Goal: Information Seeking & Learning: Learn about a topic

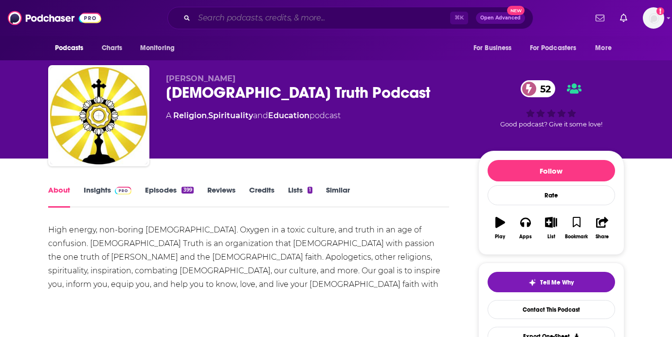
click at [308, 21] on input "Search podcasts, credits, & more..." at bounding box center [322, 18] width 256 height 16
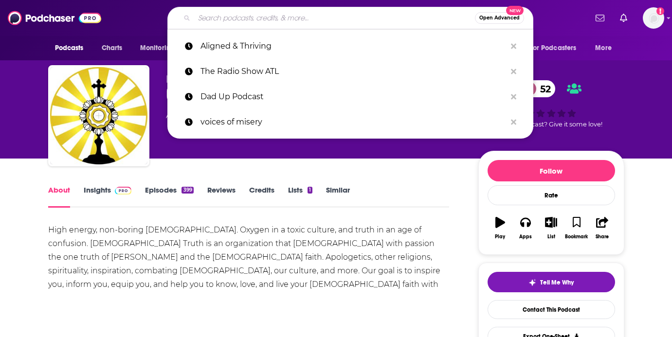
paste input "Finding the Magic Book Podcast"
type input "Finding the Magic Book Podcast"
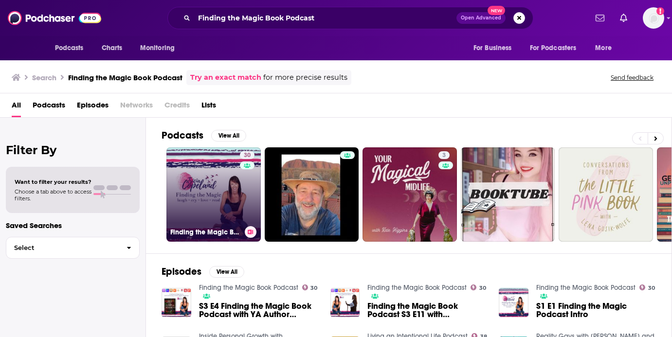
click at [209, 197] on link "30 Finding the Magic Book Podcast" at bounding box center [213, 194] width 94 height 94
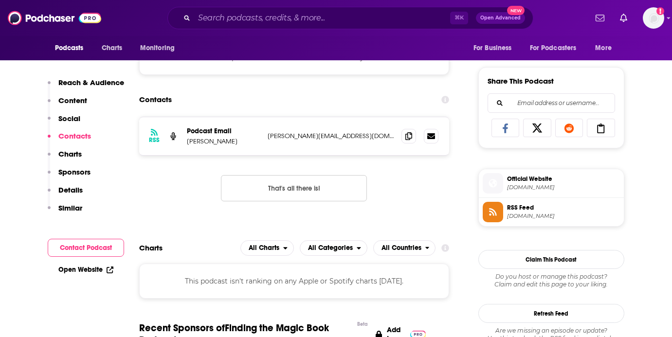
scroll to position [580, 0]
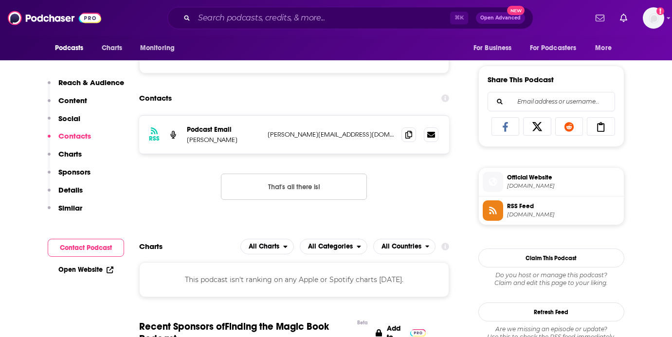
click at [535, 187] on span "triciacopeland.com" at bounding box center [563, 185] width 113 height 7
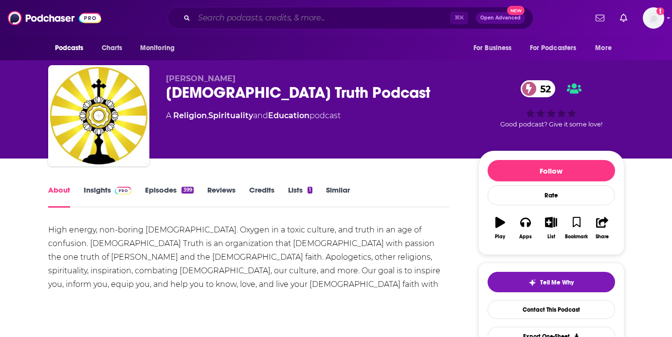
click at [346, 22] on input "Search podcasts, credits, & more..." at bounding box center [322, 18] width 256 height 16
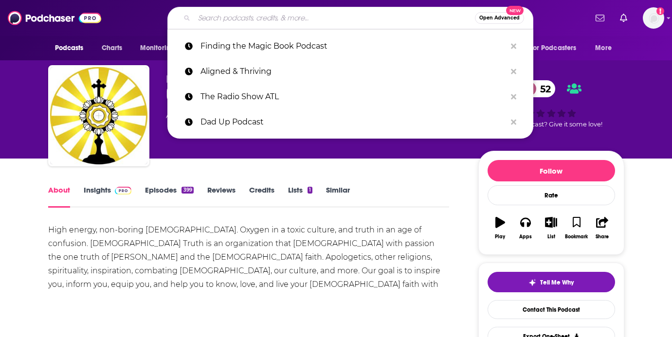
paste input "Journey To Mastery"
type input "Journey To Mastery"
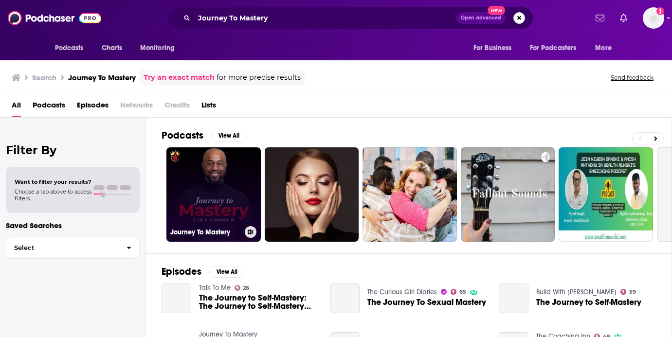
click at [221, 194] on link "Journey To Mastery" at bounding box center [213, 194] width 94 height 94
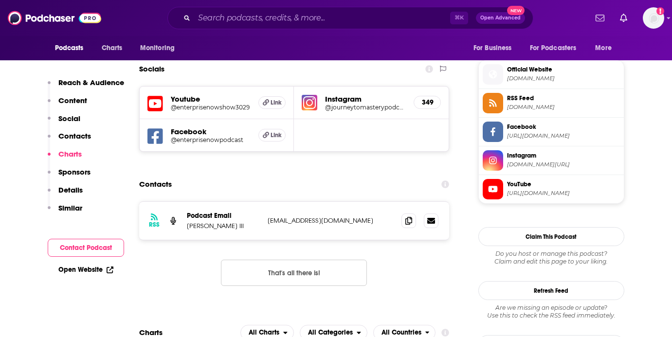
scroll to position [845, 0]
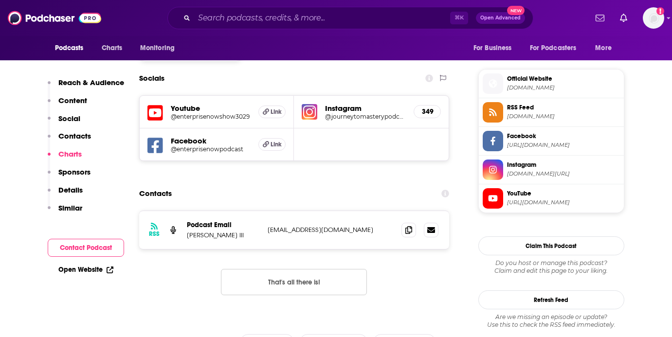
click at [526, 91] on span "elzieflenard.com" at bounding box center [563, 87] width 113 height 7
click at [340, 12] on input "Search podcasts, credits, & more..." at bounding box center [322, 18] width 256 height 16
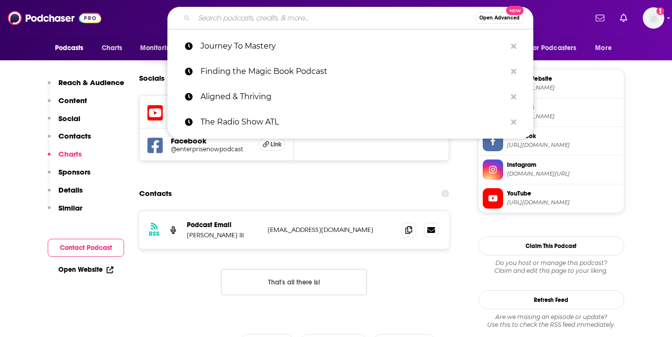
paste input "Catholic ReCon | Conversion Stories"
type input "Catholic ReCon | Conversion Stories"
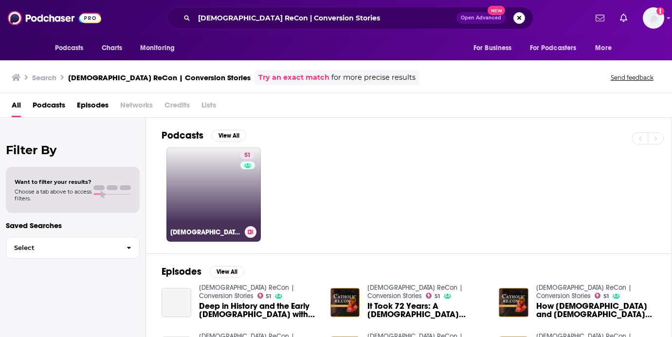
click at [199, 213] on link "51 Catholic ReCon | Conversion Stories" at bounding box center [213, 194] width 94 height 94
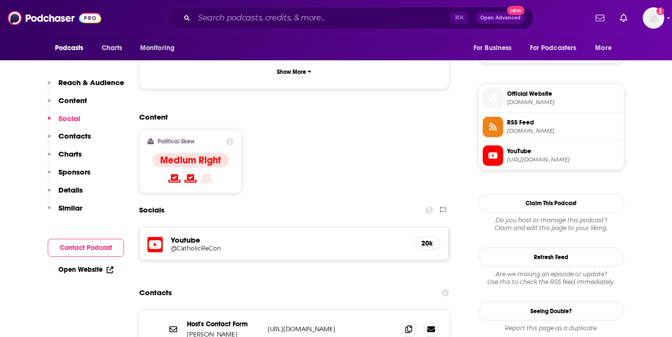
scroll to position [666, 0]
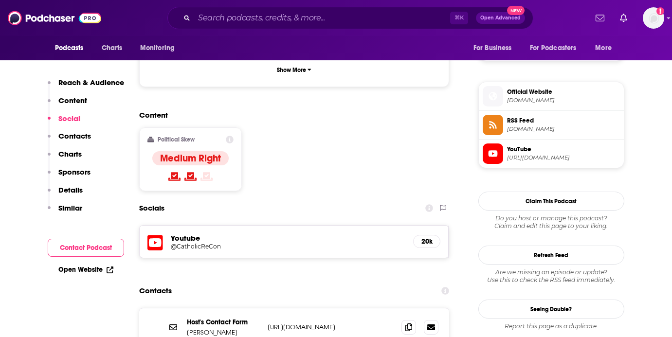
click at [211, 243] on h5 "@CatholicReCon" at bounding box center [249, 246] width 156 height 7
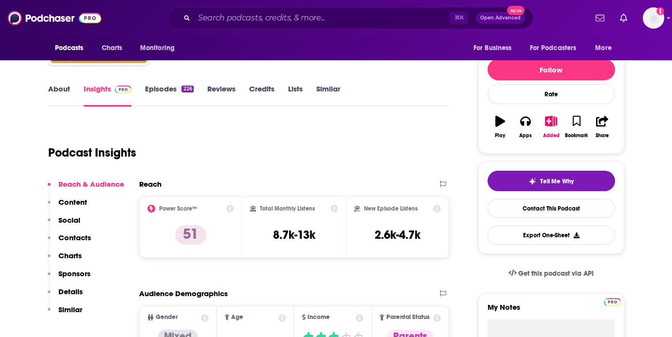
scroll to position [0, 0]
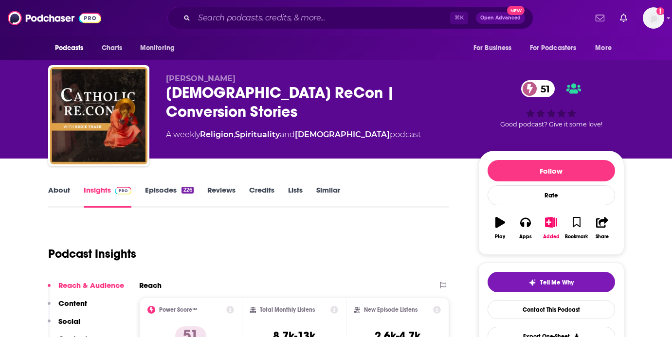
click at [172, 187] on link "Episodes 226" at bounding box center [169, 196] width 48 height 22
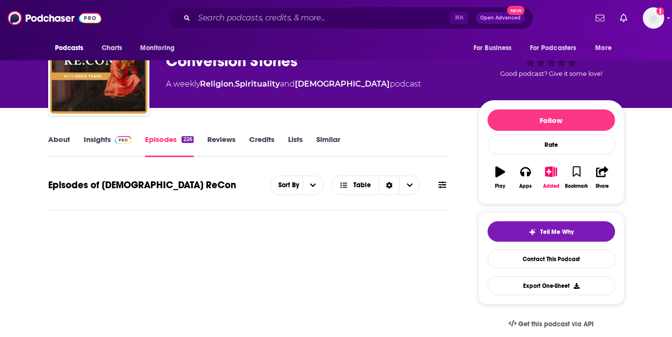
scroll to position [71, 0]
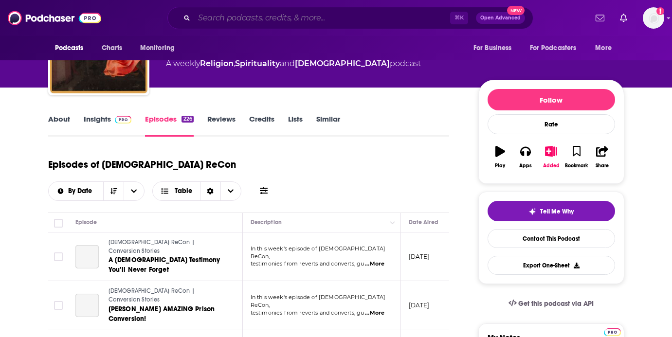
click at [326, 21] on input "Search podcasts, credits, & more..." at bounding box center [322, 18] width 256 height 16
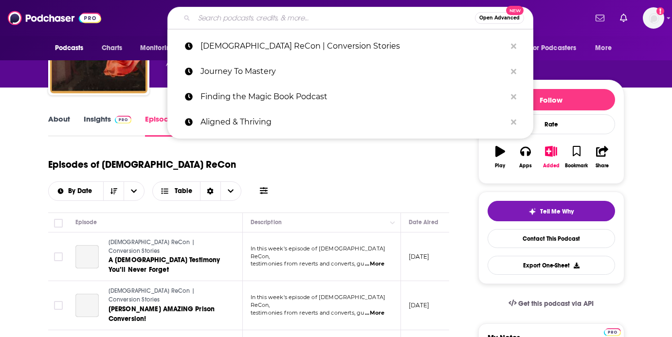
paste input "Nuance"
type input "Nuance"
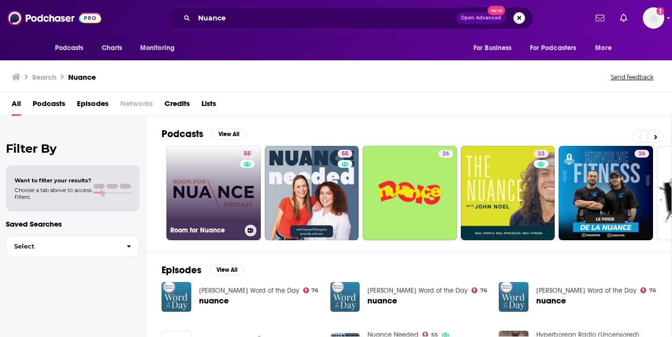
click at [218, 211] on link "55 Room for Nuance" at bounding box center [213, 193] width 94 height 94
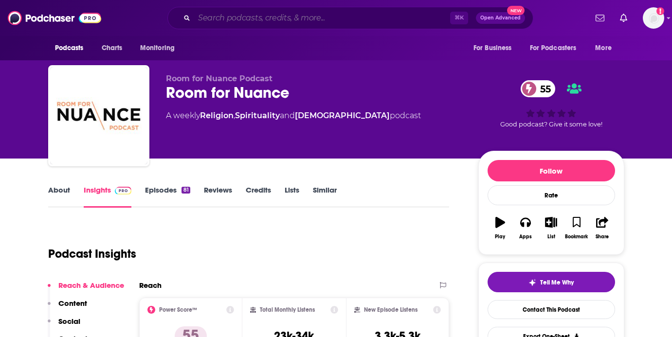
click at [253, 22] on input "Search podcasts, credits, & more..." at bounding box center [322, 18] width 256 height 16
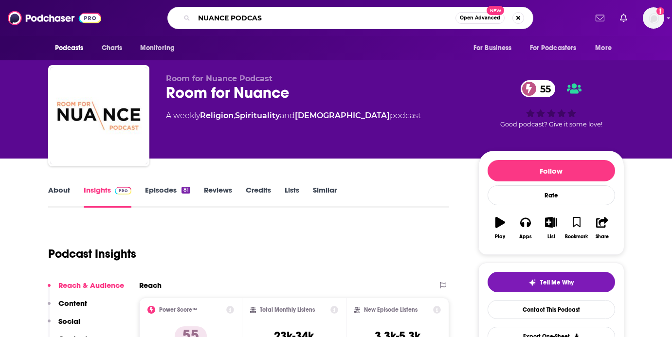
type input "NUANCE PODCAST"
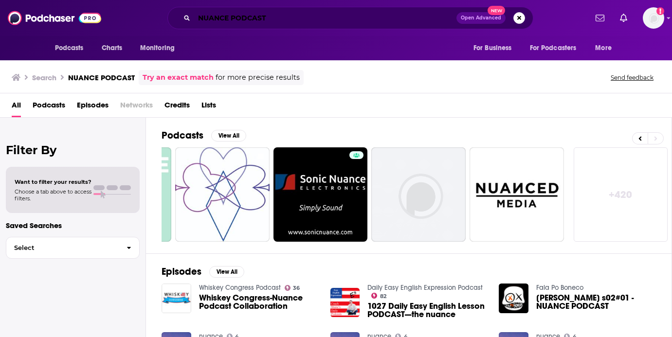
click at [317, 20] on input "NUANCE PODCAST" at bounding box center [325, 18] width 262 height 16
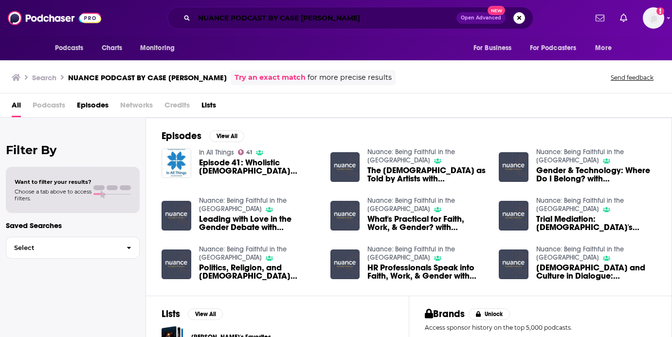
click at [375, 17] on input "NUANCE PODCAST BY CASE THORP" at bounding box center [325, 18] width 262 height 16
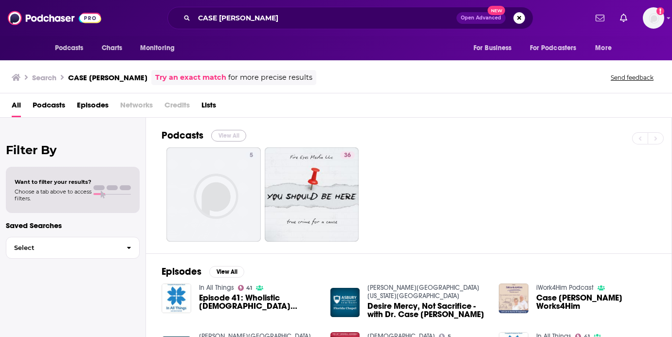
click at [234, 136] on button "View All" at bounding box center [228, 136] width 35 height 12
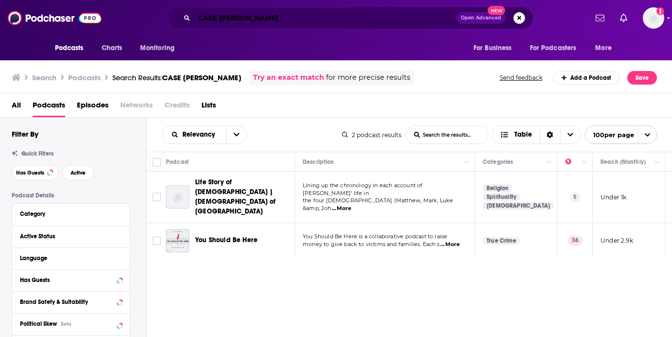
click at [347, 19] on input "CASE THORP" at bounding box center [325, 18] width 262 height 16
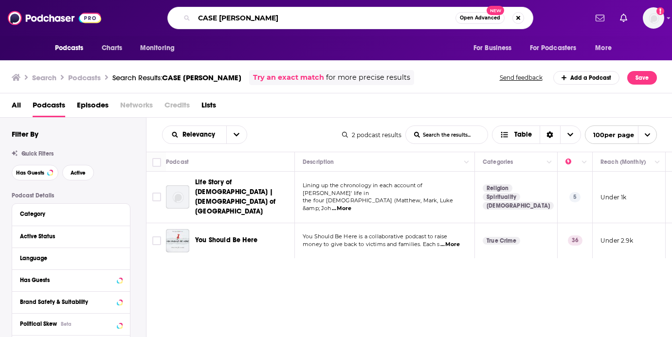
paste input "Dr. Case Thorp"
type input "Dr. Case Thorp"
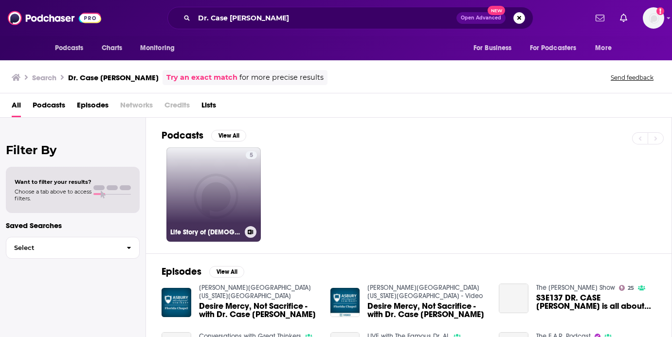
click at [226, 195] on link "5 Life Story of Jesus | First Presbyterian Church of Orlando" at bounding box center [213, 194] width 94 height 94
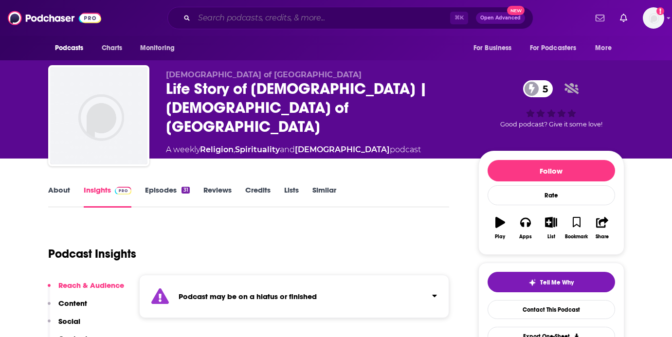
click at [372, 25] on input "Search podcasts, credits, & more..." at bounding box center [322, 18] width 256 height 16
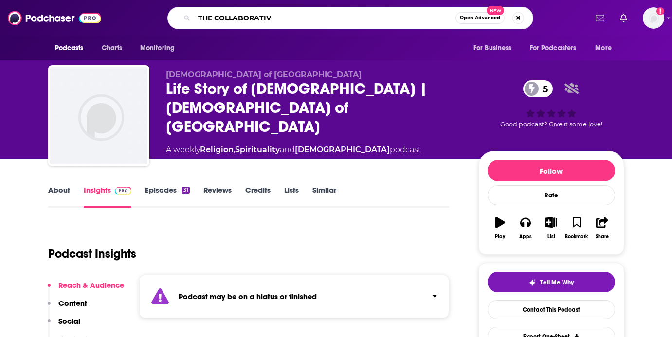
type input "THE COLLABORATIVE"
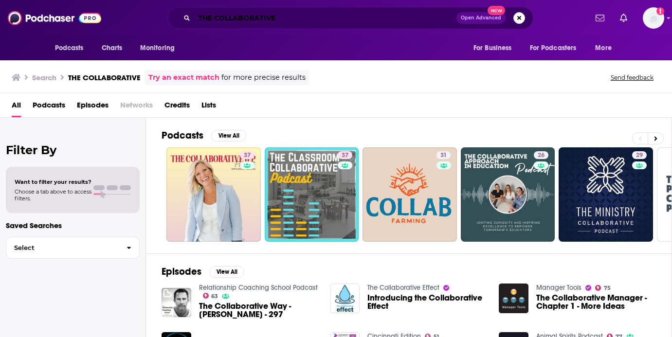
click at [336, 17] on input "THE COLLABORATIVE" at bounding box center [325, 18] width 262 height 16
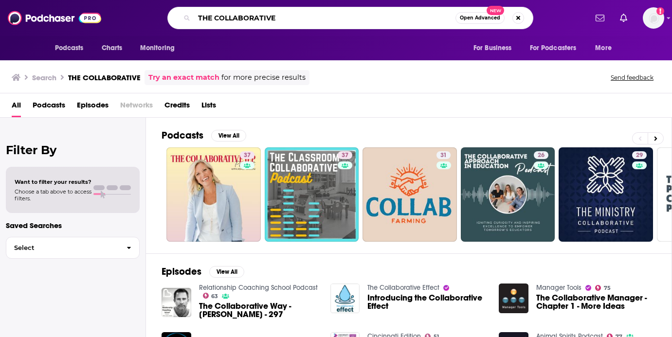
paste input "Collaborative Orlando"
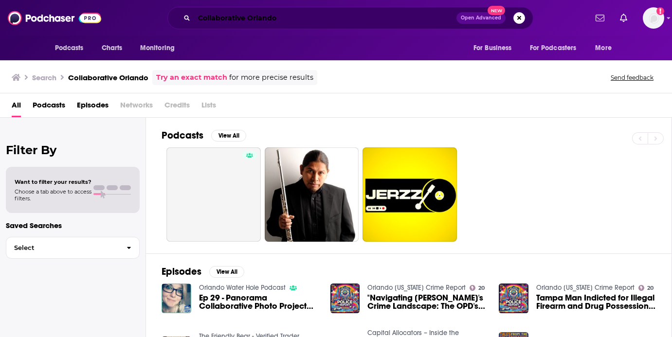
click at [329, 21] on input "Collaborative Orlando" at bounding box center [325, 18] width 262 height 16
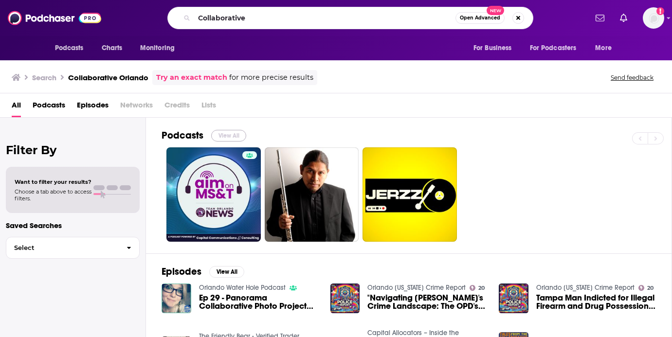
click at [222, 139] on button "View All" at bounding box center [228, 136] width 35 height 12
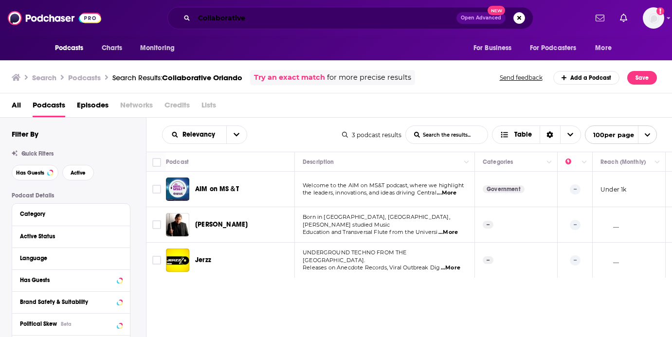
click at [308, 16] on input "Collaborative" at bounding box center [325, 18] width 262 height 16
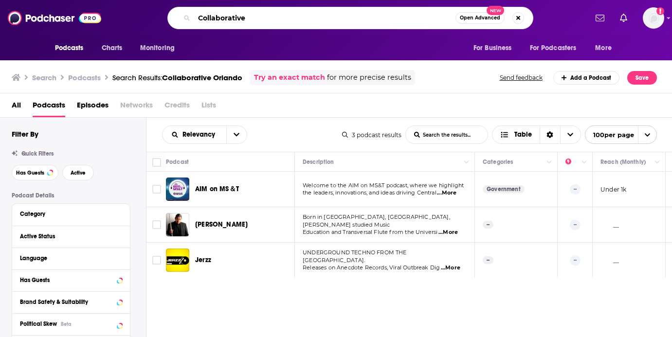
type input "U"
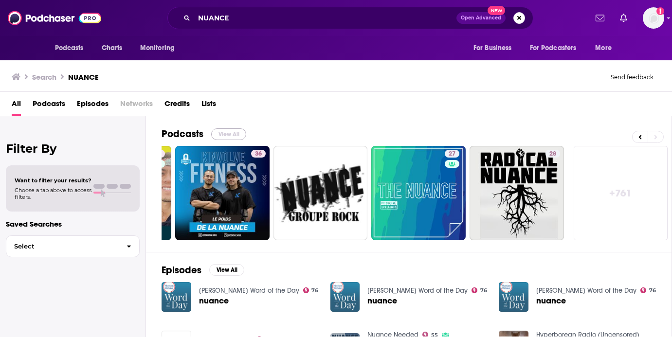
click at [239, 134] on button "View All" at bounding box center [228, 134] width 35 height 12
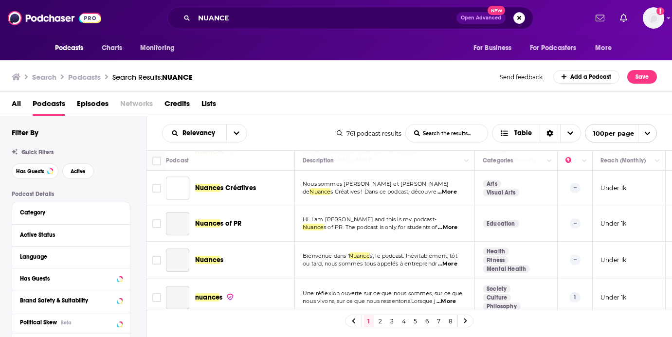
scroll to position [2984, 0]
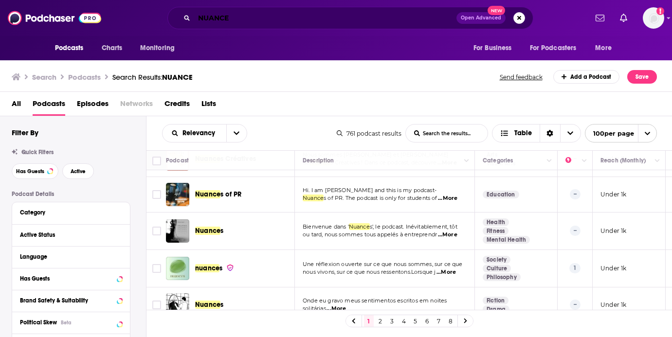
click at [340, 17] on input "NUANCE" at bounding box center [325, 18] width 262 height 16
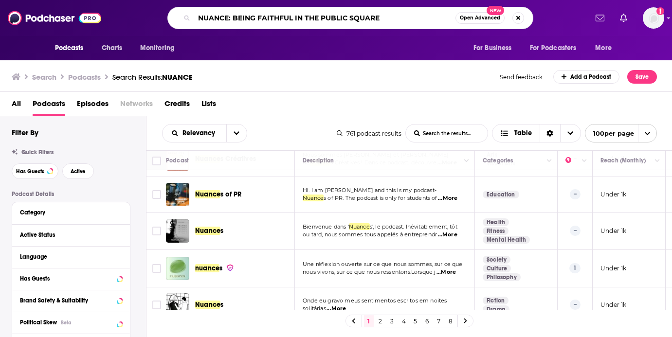
type input "NUANCE: BEING FAITHFUL IN THE PUBLIC SQUARE"
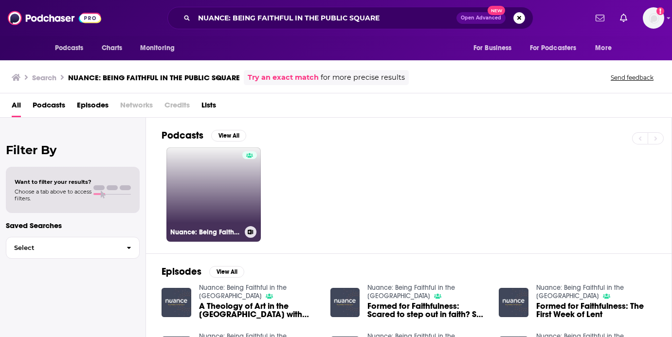
click at [218, 182] on link "Nuance: Being Faithful in the Public Square" at bounding box center [213, 194] width 94 height 94
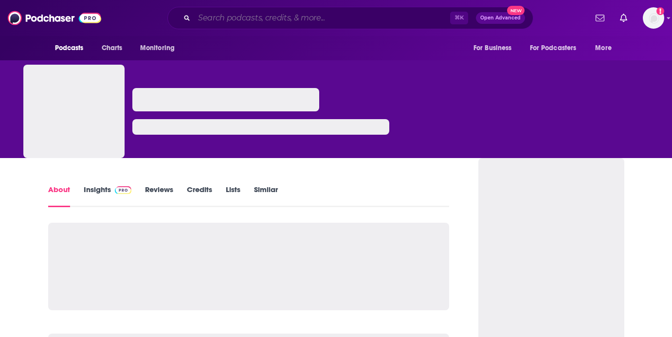
click at [349, 19] on input "Search podcasts, credits, & more..." at bounding box center [322, 18] width 256 height 16
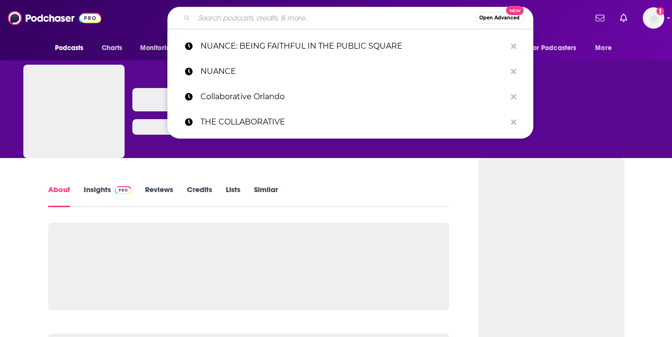
paste input "Living the CALL"
type input "Living the CALL"
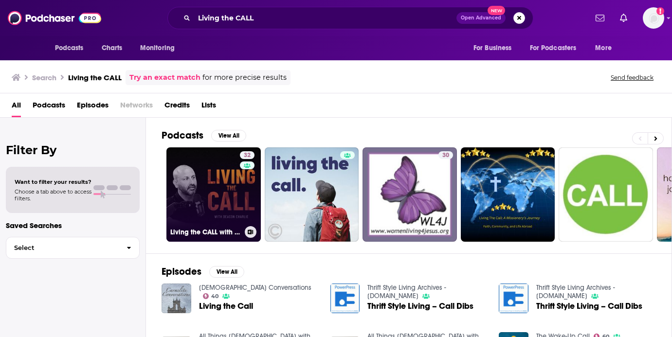
click at [236, 199] on link "32 Living the CALL with Deacon Charlie" at bounding box center [213, 194] width 94 height 94
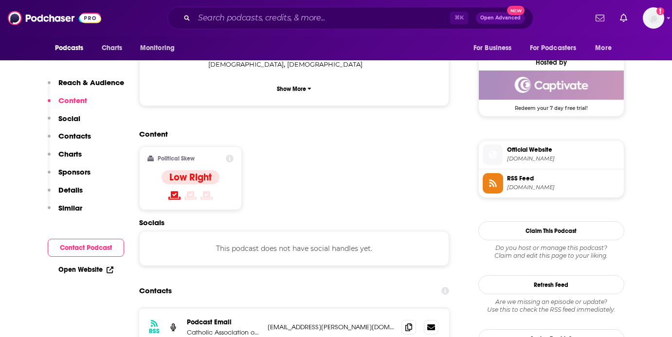
scroll to position [697, 0]
click at [550, 161] on span "deaconcharlie.com" at bounding box center [563, 158] width 113 height 7
click at [337, 17] on input "Search podcasts, credits, & more..." at bounding box center [322, 18] width 256 height 16
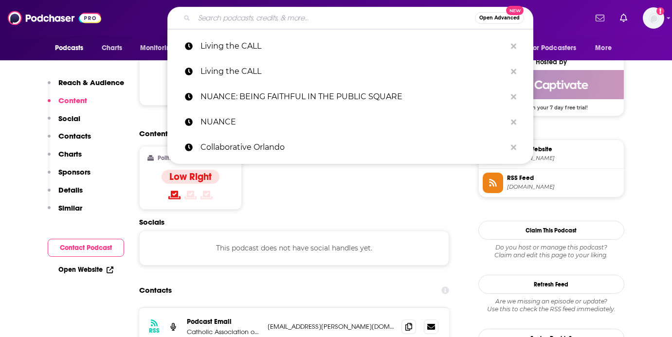
paste input "Healing & Becoming"
type input "Healing & Becoming"
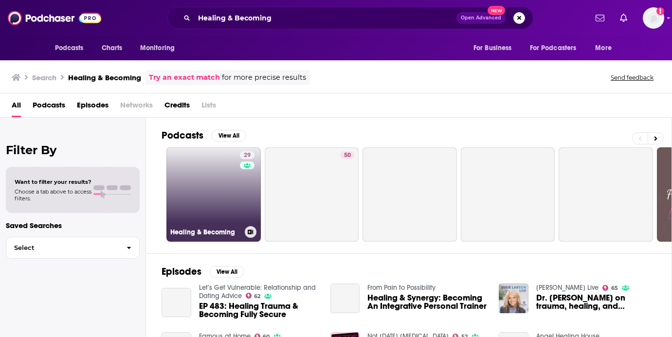
click at [242, 212] on div "29" at bounding box center [248, 188] width 17 height 75
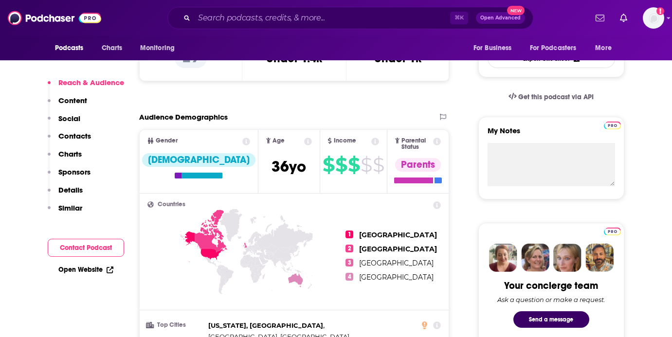
scroll to position [279, 0]
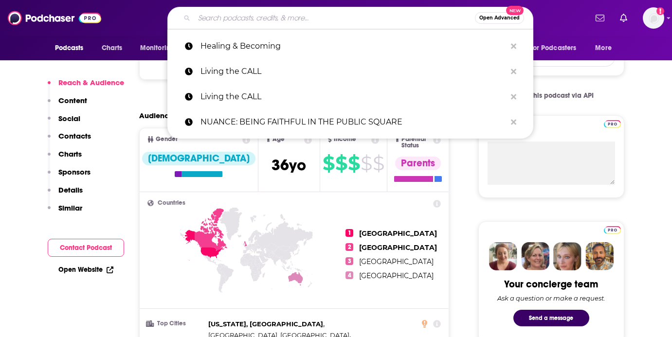
click at [367, 11] on input "Search podcasts, credits, & more..." at bounding box center [334, 18] width 281 height 16
paste input "P English Literature"
type input "P English Literature"
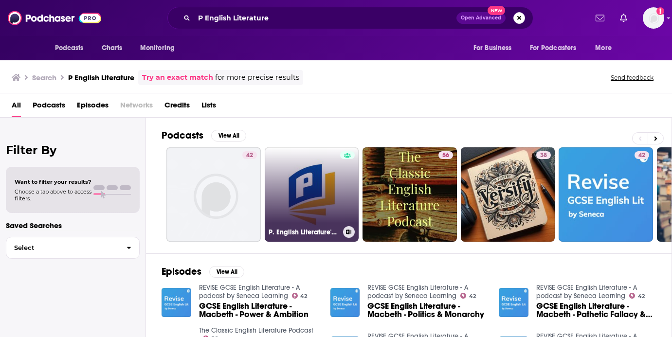
click at [288, 174] on link "P. English Literature's Podcast" at bounding box center [312, 194] width 94 height 94
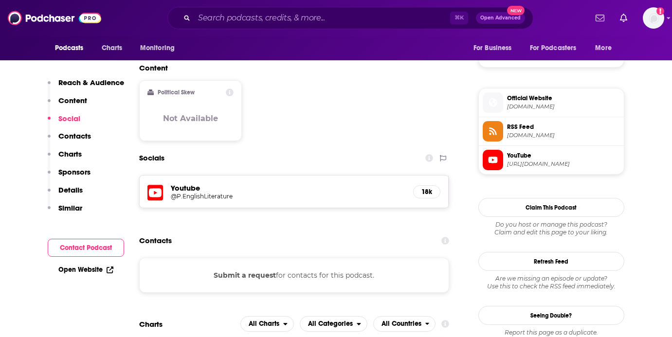
scroll to position [659, 0]
click at [521, 111] on span "youtube.com" at bounding box center [563, 107] width 113 height 7
click at [389, 21] on input "Search podcasts, credits, & more..." at bounding box center [322, 18] width 256 height 16
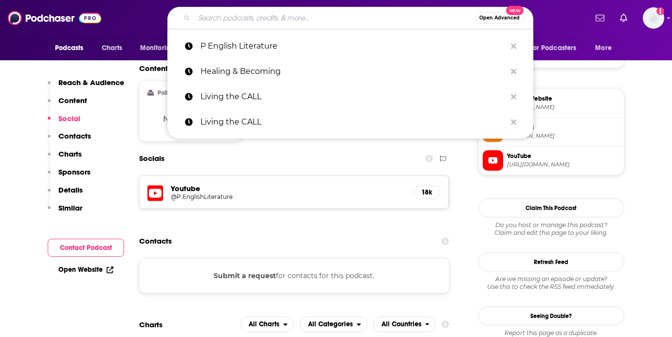
paste input "The Walk Podcast with John I. Snyder"
type input "The Walk Podcast with John I. Snyder"
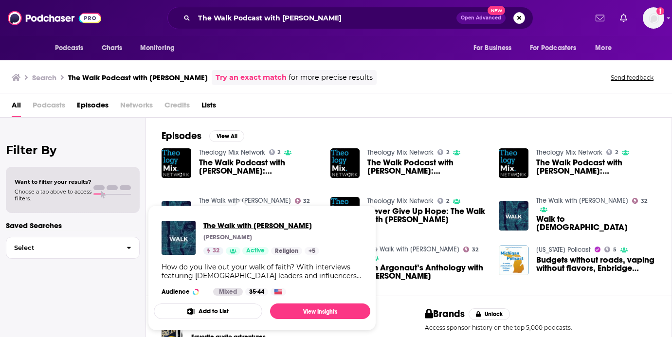
click at [259, 228] on span "The Walk with John I. Snyder" at bounding box center [261, 225] width 116 height 9
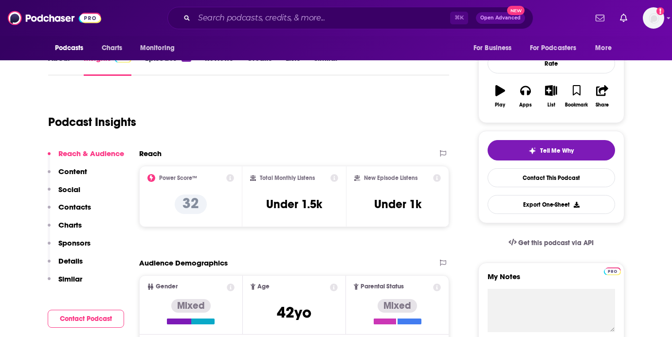
scroll to position [134, 0]
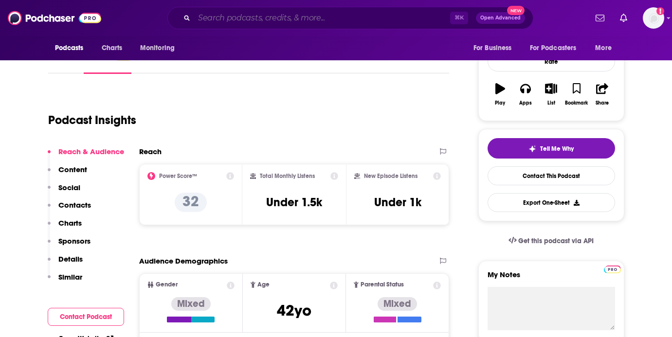
click at [350, 18] on input "Search podcasts, credits, & more..." at bounding box center [322, 18] width 256 height 16
paste input "The Shepherd's Pie"
type input "The Shepherd's Pie"
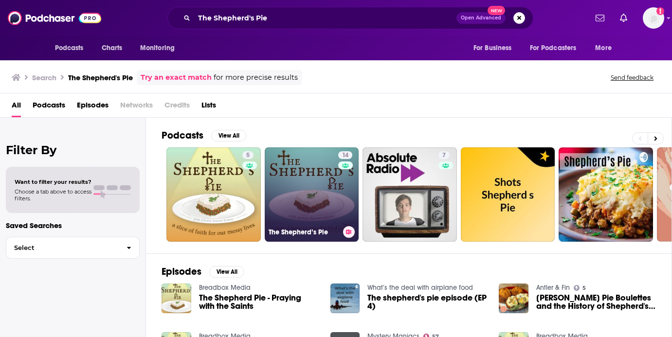
click at [306, 204] on link "14 The Shepherd’s Pie" at bounding box center [312, 194] width 94 height 94
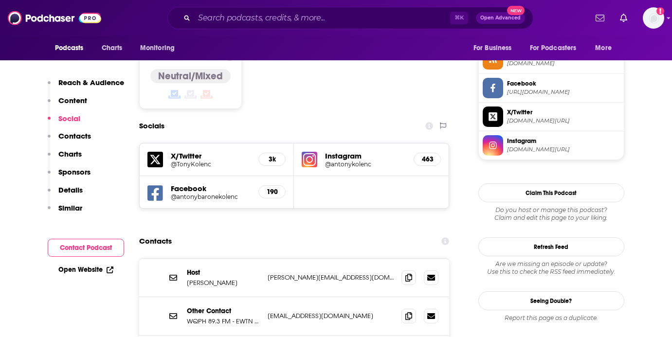
scroll to position [723, 0]
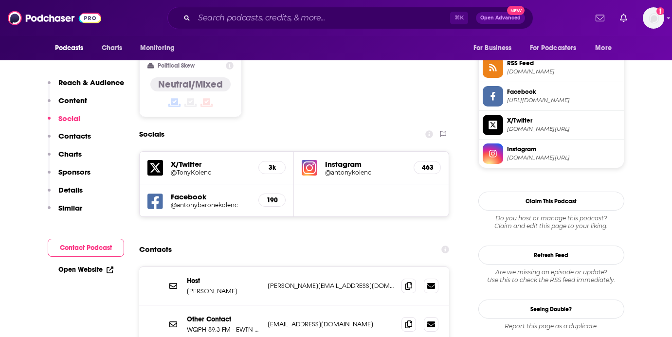
click at [362, 169] on h5 "@antonykolenc" at bounding box center [365, 172] width 81 height 7
click at [211, 201] on h5 "@antonybaronekolenc" at bounding box center [211, 204] width 80 height 7
click at [193, 169] on h5 "@TonyKolenc" at bounding box center [211, 172] width 80 height 7
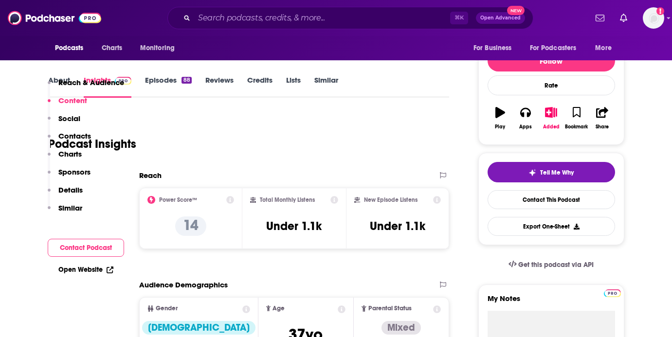
scroll to position [92, 0]
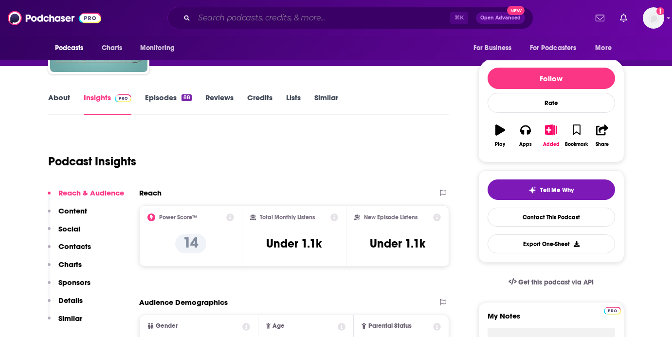
click at [343, 18] on input "Search podcasts, credits, & more..." at bounding box center [322, 18] width 256 height 16
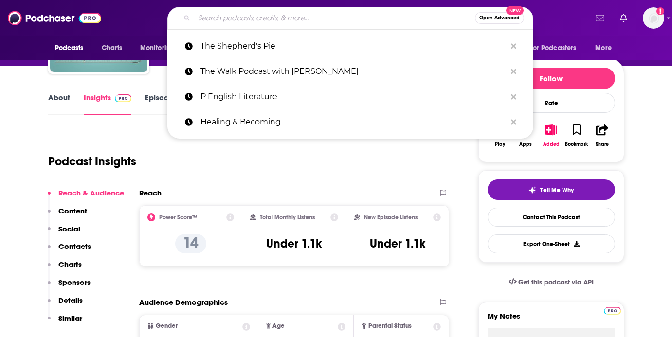
paste input "The FOUND Podcast"
type input "The FOUND Podcast"
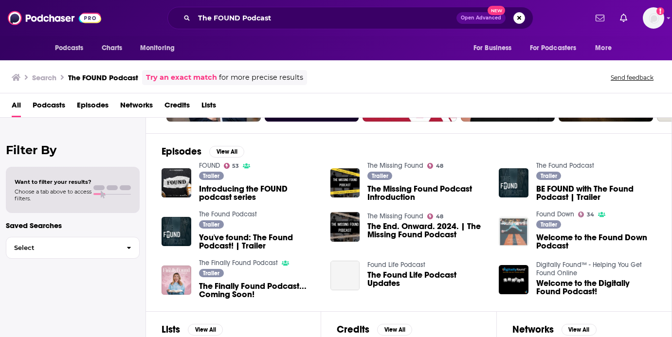
scroll to position [122, 0]
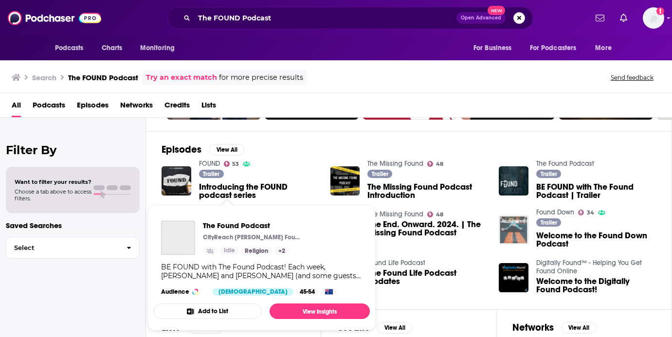
click at [251, 212] on span "The Found Podcast CityReach Oakden Found Idle Religion + 2 BE FOUND with The Fo…" at bounding box center [261, 267] width 216 height 125
click at [253, 225] on span "The Found Podcast" at bounding box center [251, 225] width 97 height 9
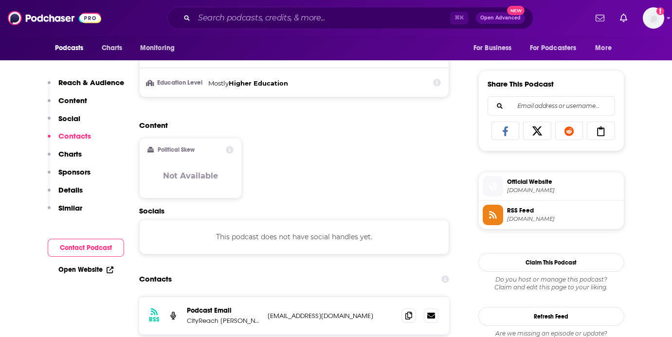
scroll to position [573, 0]
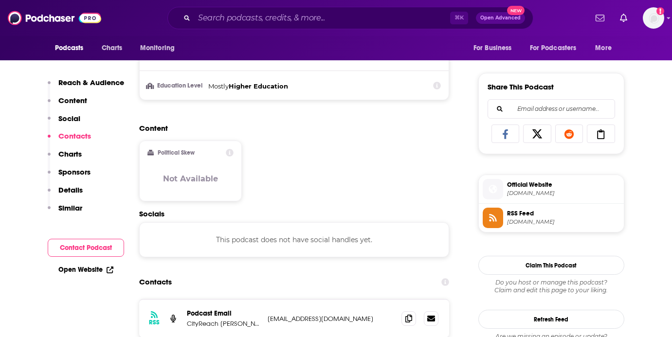
click at [542, 194] on span "cityreach.com.au" at bounding box center [563, 193] width 113 height 7
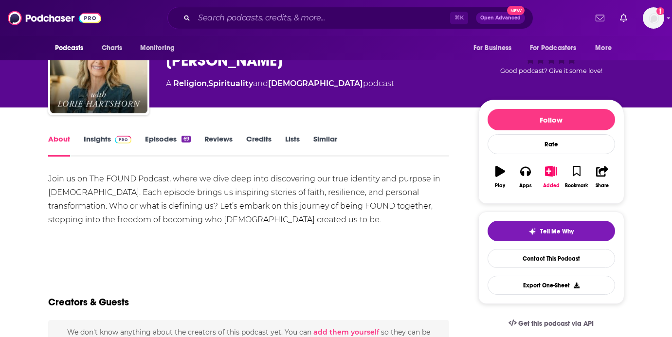
scroll to position [6, 0]
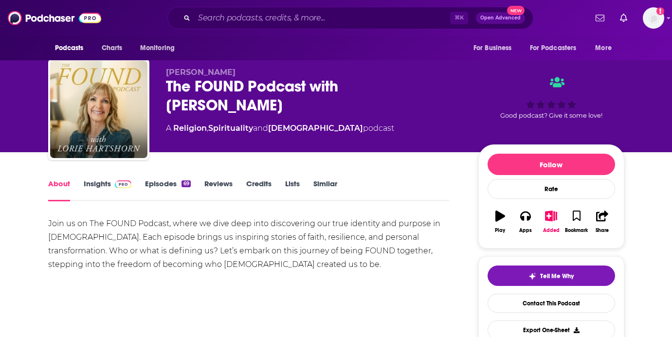
click at [106, 187] on link "Insights" at bounding box center [108, 190] width 48 height 22
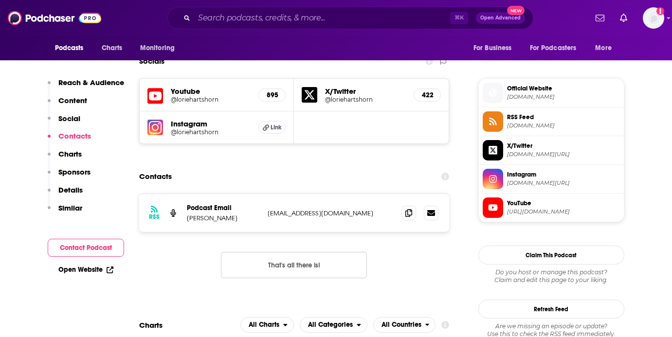
scroll to position [657, 0]
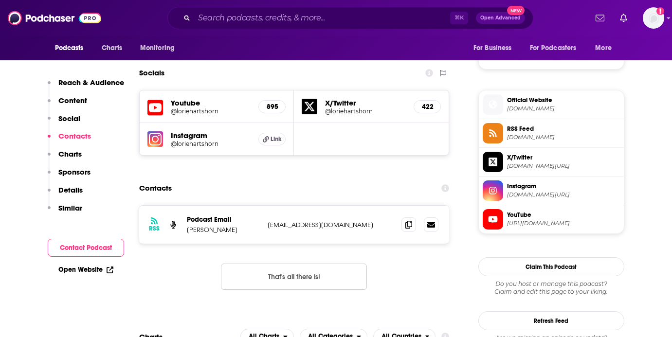
click at [355, 115] on h5 "@loriehartshorn" at bounding box center [365, 110] width 81 height 7
click at [204, 113] on h5 "@loriehartshorn" at bounding box center [211, 110] width 80 height 7
click at [199, 148] on div "Instagram @loriehartshorn Link" at bounding box center [217, 139] width 155 height 32
click at [203, 142] on h5 "@loriehartshorn" at bounding box center [211, 143] width 80 height 7
click at [333, 20] on input "Search podcasts, credits, & more..." at bounding box center [322, 18] width 256 height 16
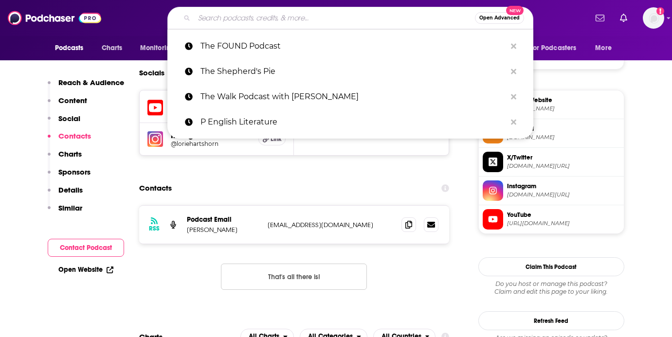
paste input "[PERSON_NAME]'s Bookshelf Reviews Podcast"
type input "[PERSON_NAME]'s Bookshelf Reviews Podcast"
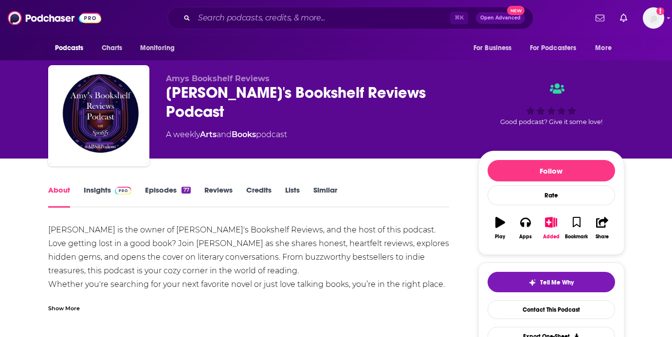
click at [97, 193] on link "Insights" at bounding box center [108, 196] width 48 height 22
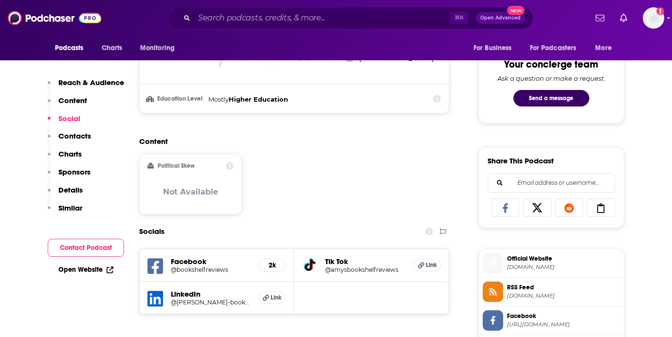
scroll to position [657, 0]
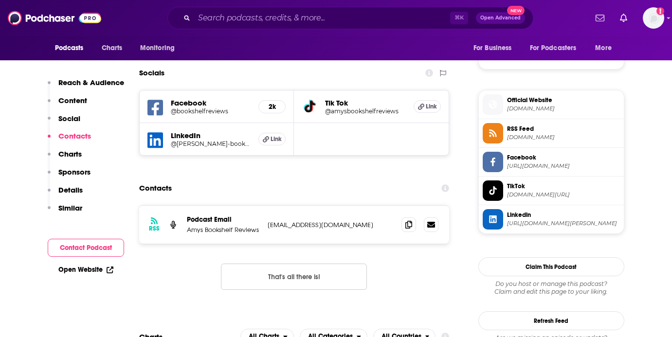
click at [211, 111] on h5 "@bookshelfreviews" at bounding box center [211, 110] width 80 height 7
click at [367, 111] on h5 "@amysbookshelfreviews" at bounding box center [365, 110] width 81 height 7
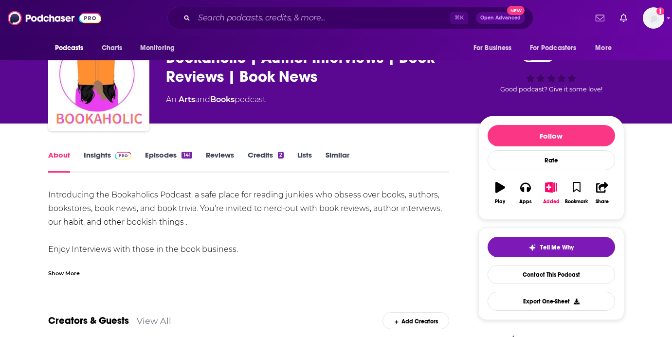
scroll to position [46, 0]
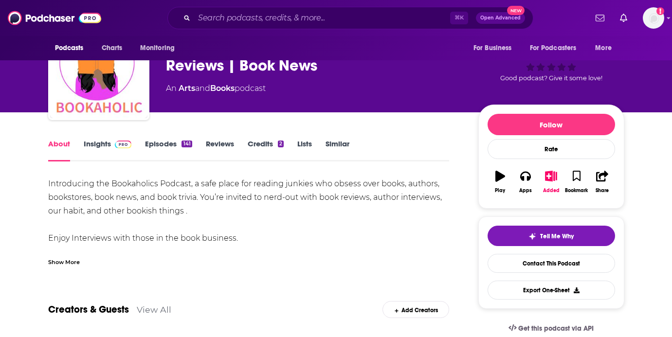
click at [111, 144] on span at bounding box center [121, 143] width 21 height 9
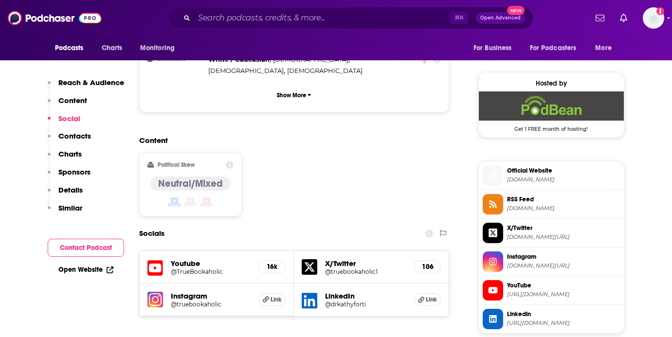
scroll to position [679, 0]
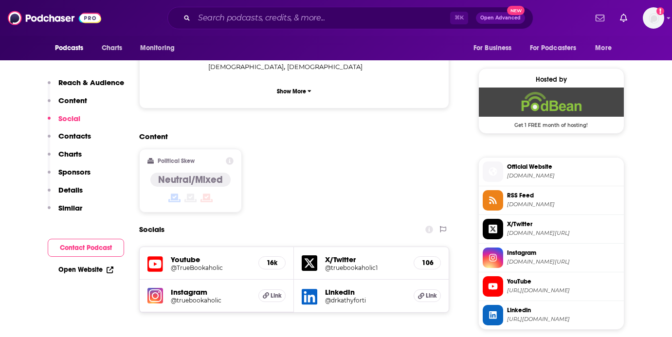
click at [367, 264] on h5 "@truebookaholic1" at bounding box center [365, 267] width 81 height 7
click at [211, 264] on h5 "@TrueBookaholic" at bounding box center [211, 267] width 80 height 7
click at [213, 297] on h5 "@truebookaholic" at bounding box center [211, 300] width 80 height 7
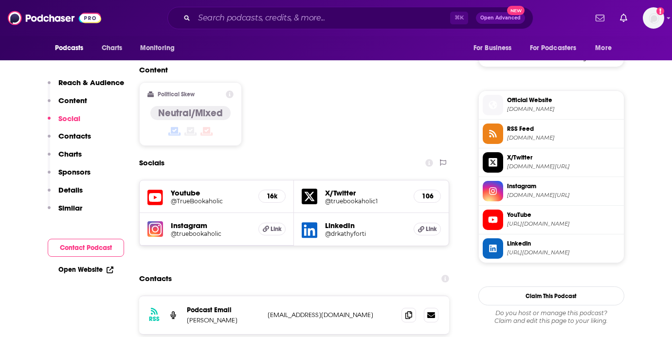
scroll to position [748, 0]
